Goal: Transaction & Acquisition: Purchase product/service

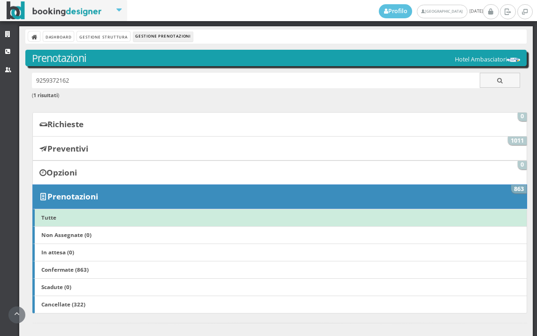
scroll to position [522, 0]
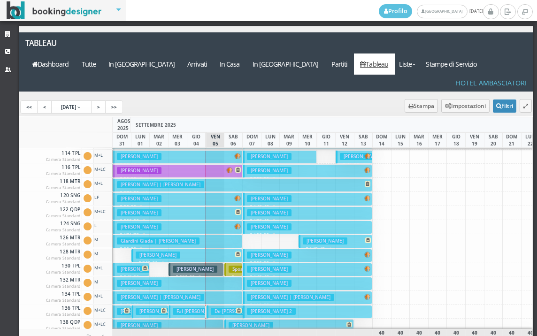
scroll to position [94, 0]
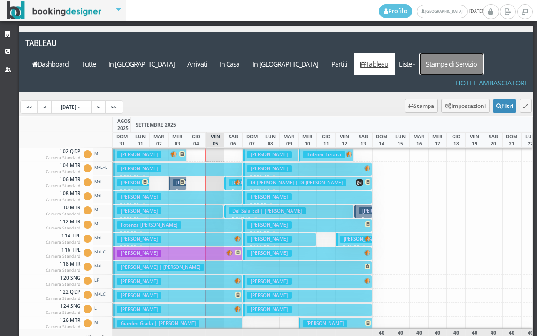
click at [468, 53] on link "Stampe di Servizio" at bounding box center [451, 63] width 64 height 21
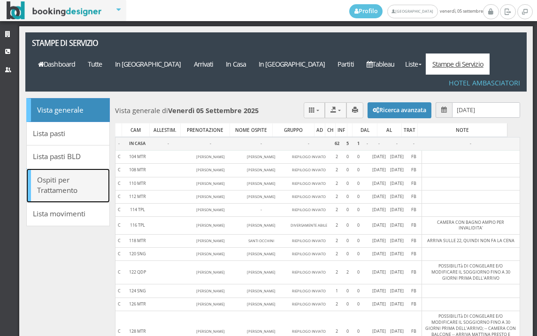
click at [48, 168] on link "Ospiti per Trattamento" at bounding box center [68, 185] width 84 height 34
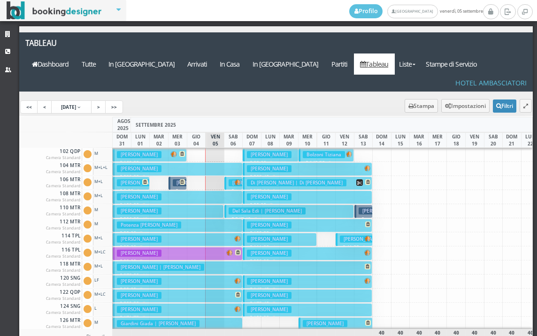
click at [142, 207] on h3 "Cardarelli Vincenza" at bounding box center [139, 210] width 45 height 7
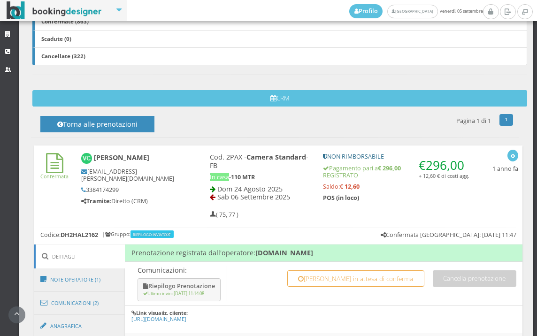
scroll to position [417, 0]
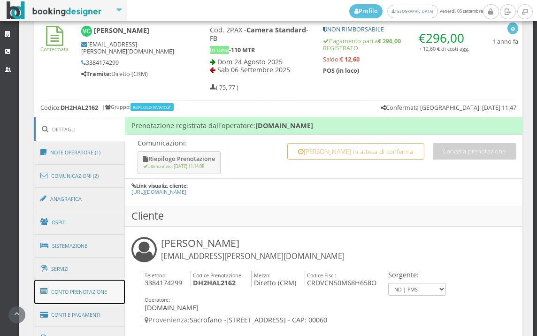
click at [89, 291] on link "Conto Prenotazione" at bounding box center [79, 292] width 91 height 24
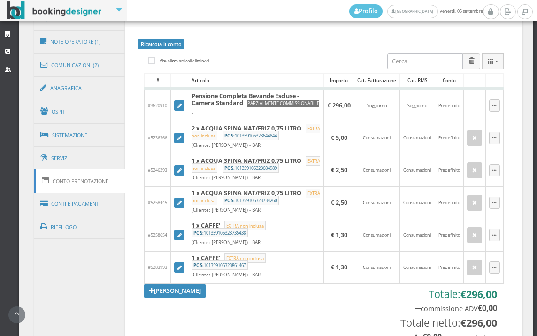
scroll to position [573, 0]
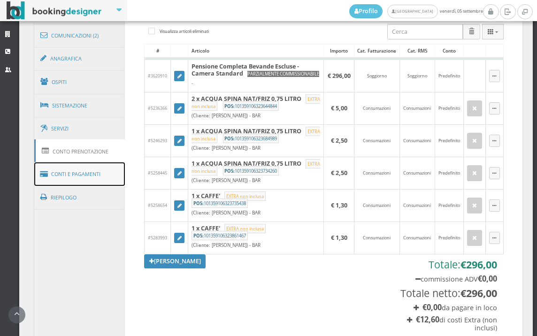
click at [85, 173] on link "Conti e Pagamenti" at bounding box center [79, 174] width 91 height 24
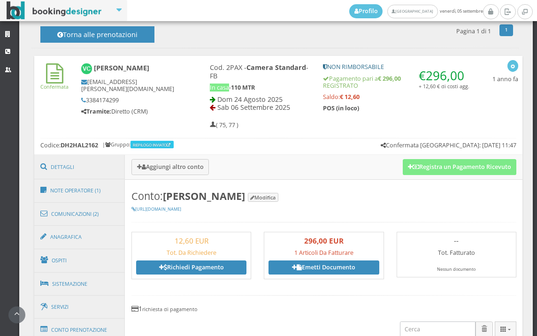
scroll to position [364, 0]
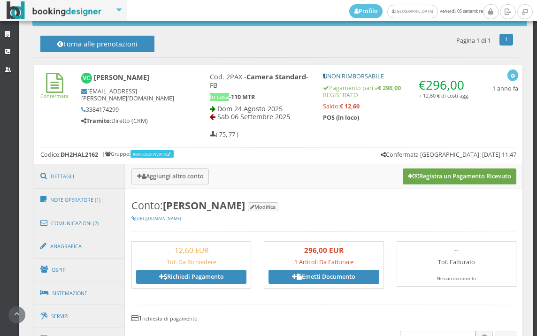
click at [440, 178] on button "Registra un Pagamento Ricevuto" at bounding box center [459, 176] width 114 height 16
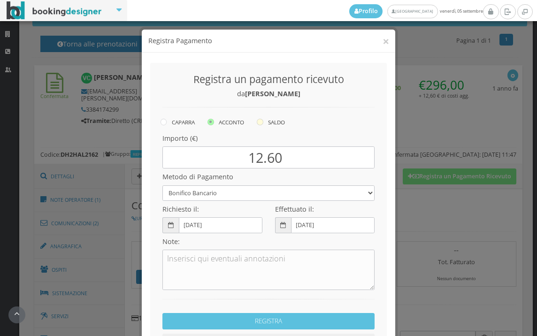
click at [257, 123] on icon at bounding box center [260, 122] width 7 height 7
radio input "true"
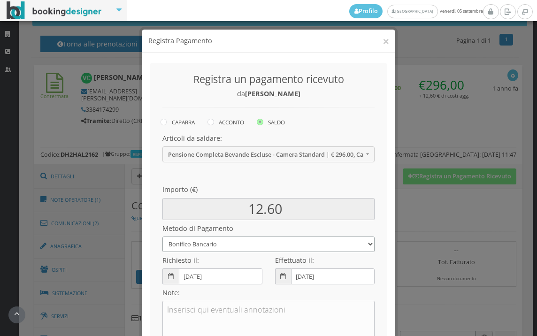
click at [200, 244] on select "Bonifico Bancario BONIFICO SUM UP Contanti Assegno Bancario Assegno Circolare V…" at bounding box center [268, 243] width 212 height 15
select select
click at [162, 236] on select "Bonifico Bancario BONIFICO SUM UP Contanti Assegno Bancario Assegno Circolare V…" at bounding box center [268, 243] width 212 height 15
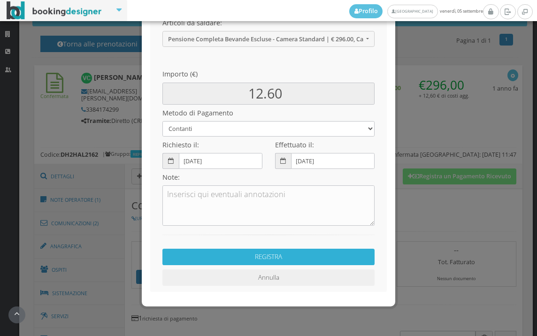
click at [249, 260] on button "REGISTRA" at bounding box center [268, 257] width 212 height 16
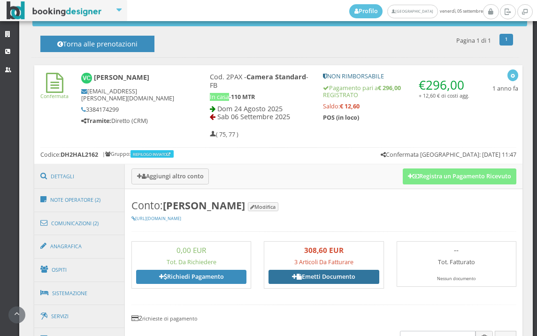
click at [339, 280] on link "Emetti Documento" at bounding box center [323, 277] width 110 height 14
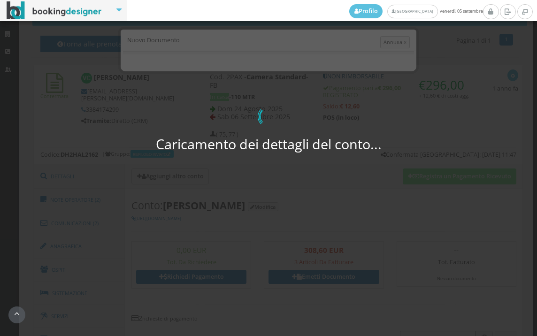
select select "PF"
select select "SACROFANO"
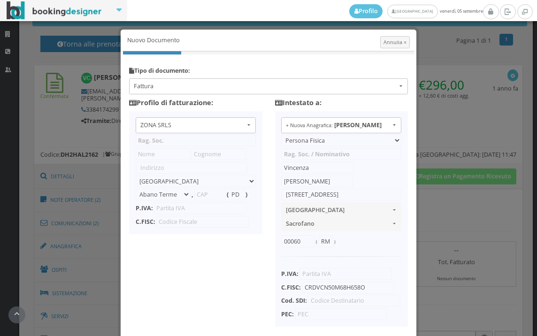
type input "ZONA SRLS"
type input "Vico V Durante, 8"
select select "Frattamaggiore"
type input "80027"
type input "NA"
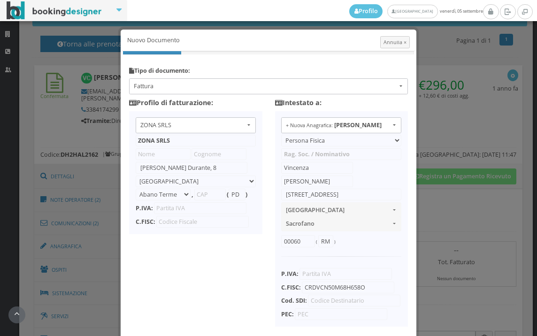
type input "10356321215"
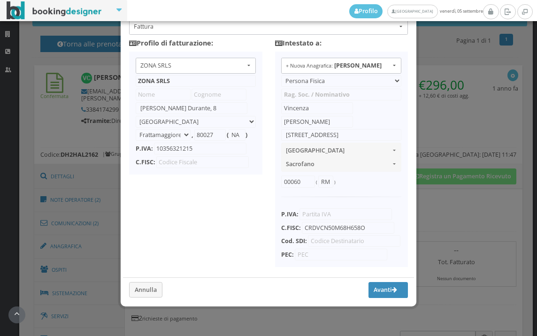
scroll to position [74, 0]
click at [368, 285] on button "Avanti" at bounding box center [387, 290] width 39 height 16
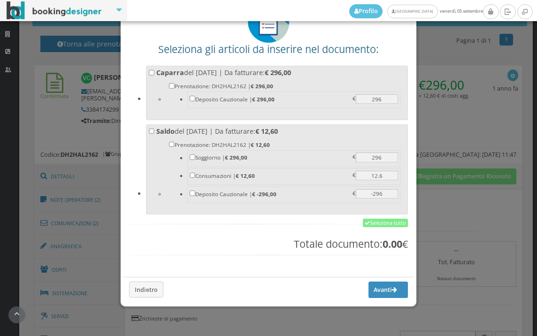
scroll to position [73, 0]
click at [378, 225] on link "Seleziona tutto" at bounding box center [385, 223] width 45 height 8
checkbox input "true"
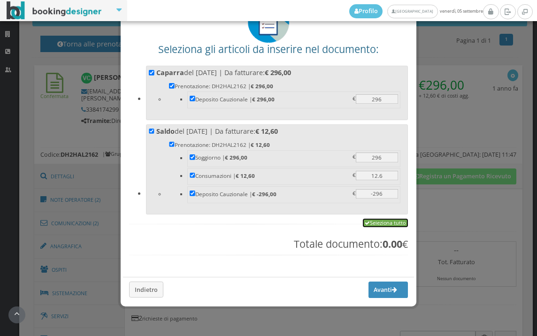
checkbox input "true"
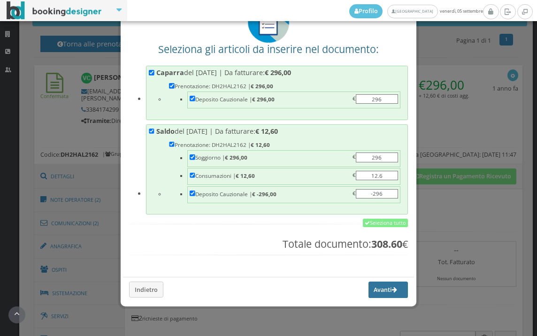
click at [368, 295] on button "Avanti" at bounding box center [387, 289] width 39 height 16
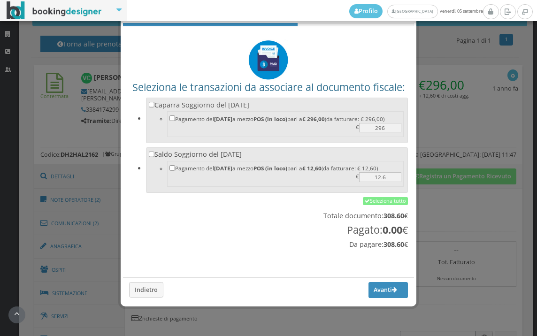
scroll to position [31, 0]
click at [370, 204] on link "Seleziona tutto" at bounding box center [385, 201] width 45 height 8
checkbox input "true"
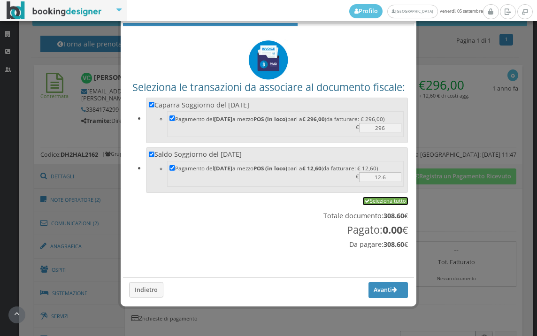
checkbox input "true"
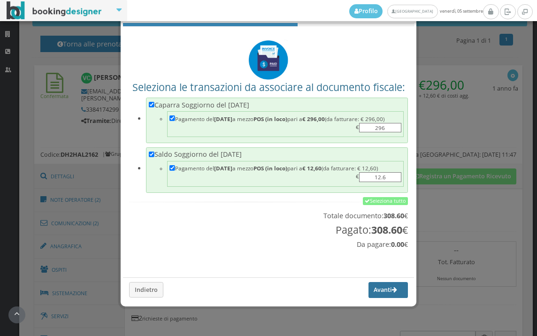
click at [375, 293] on button "Avanti" at bounding box center [387, 290] width 39 height 16
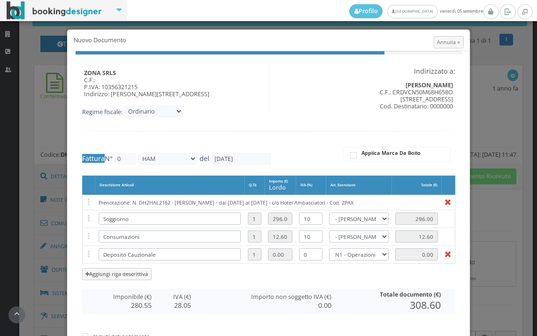
type input "578"
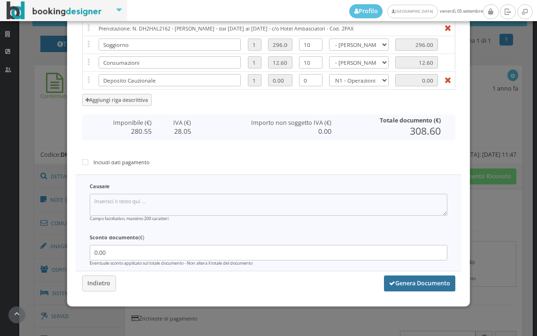
click at [403, 283] on button "Genera Documento" at bounding box center [419, 283] width 71 height 16
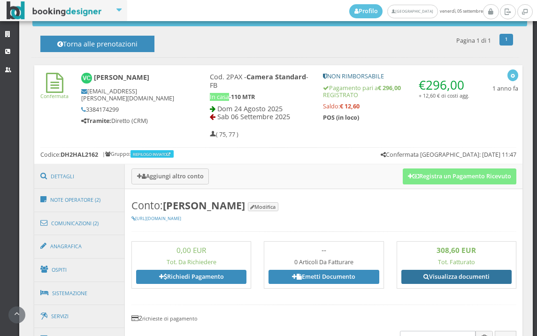
click at [450, 274] on link "Visualizza documenti" at bounding box center [456, 277] width 110 height 14
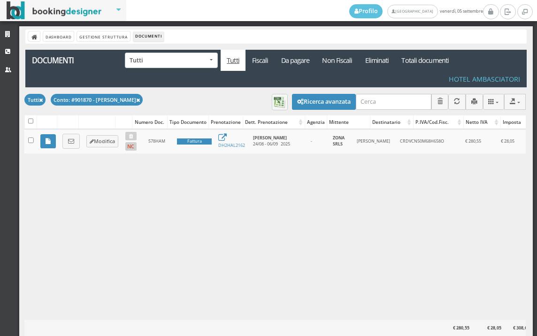
click at [73, 144] on link at bounding box center [70, 141] width 17 height 15
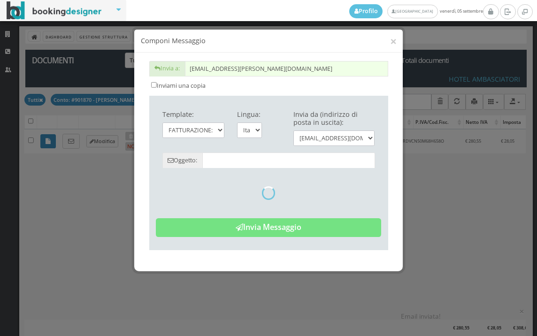
type input "Copia di cortesia: Fattura da ZONA SRLS - n. 578HAM del 05/09/2025"
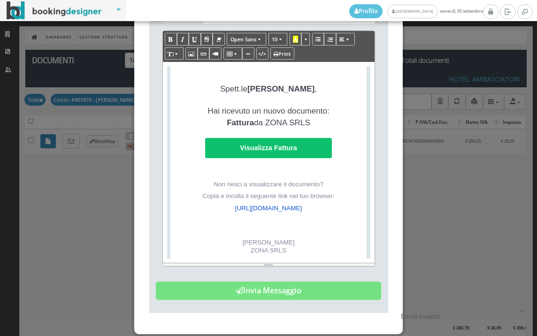
scroll to position [218, 0]
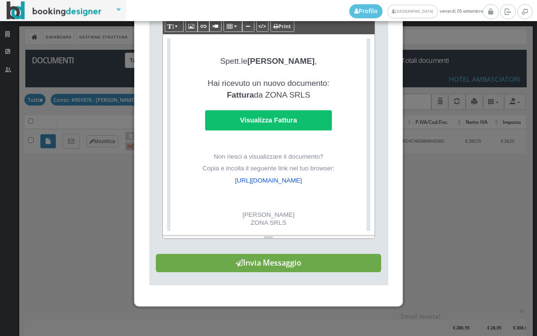
click at [282, 258] on button "Invia Messaggio" at bounding box center [268, 263] width 225 height 19
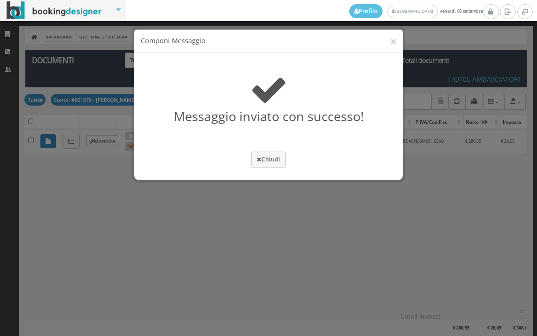
scroll to position [0, 0]
click at [275, 159] on button "Chiudi" at bounding box center [268, 159] width 35 height 15
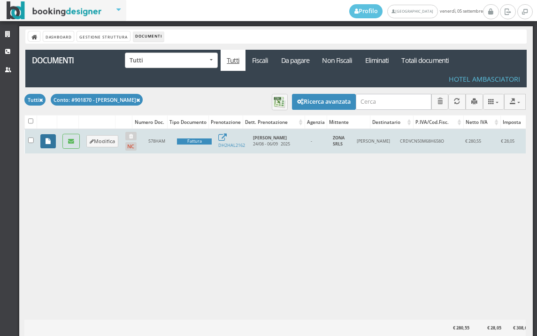
click at [49, 146] on link at bounding box center [47, 141] width 15 height 14
